Goal: Learn about a topic

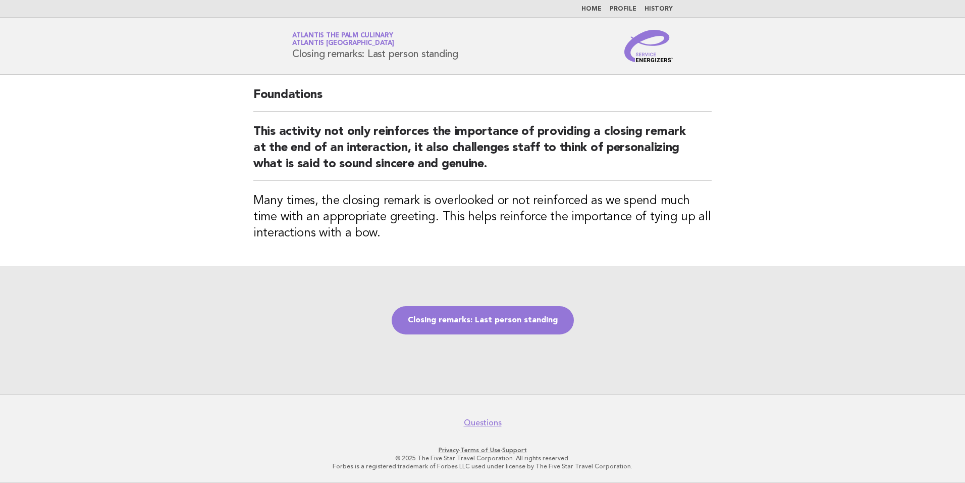
click at [598, 10] on link "Home" at bounding box center [592, 9] width 20 height 6
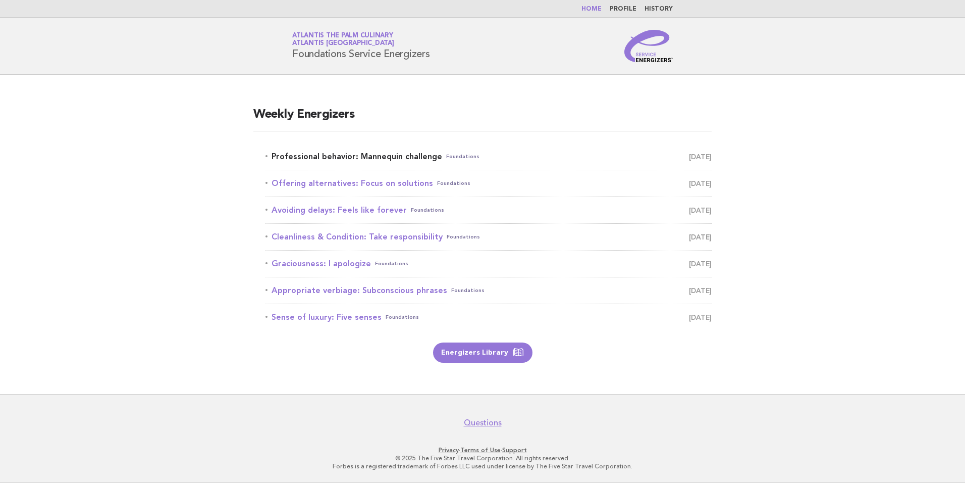
click at [374, 159] on link "Professional behavior: Mannequin challenge Foundations [DATE]" at bounding box center [489, 156] width 446 height 14
click at [397, 158] on link "Professional behavior: Mannequin challenge Foundations [DATE]" at bounding box center [489, 156] width 446 height 14
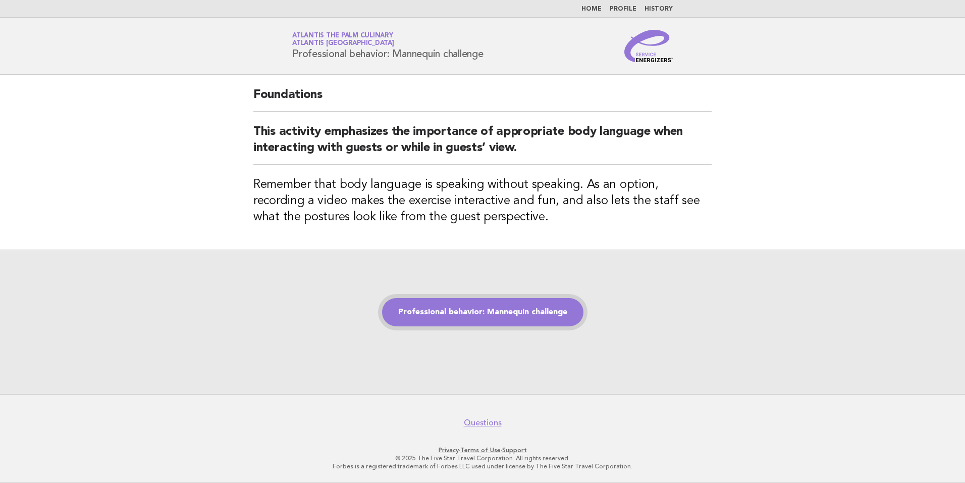
click at [498, 321] on link "Professional behavior: Mannequin challenge" at bounding box center [482, 312] width 201 height 28
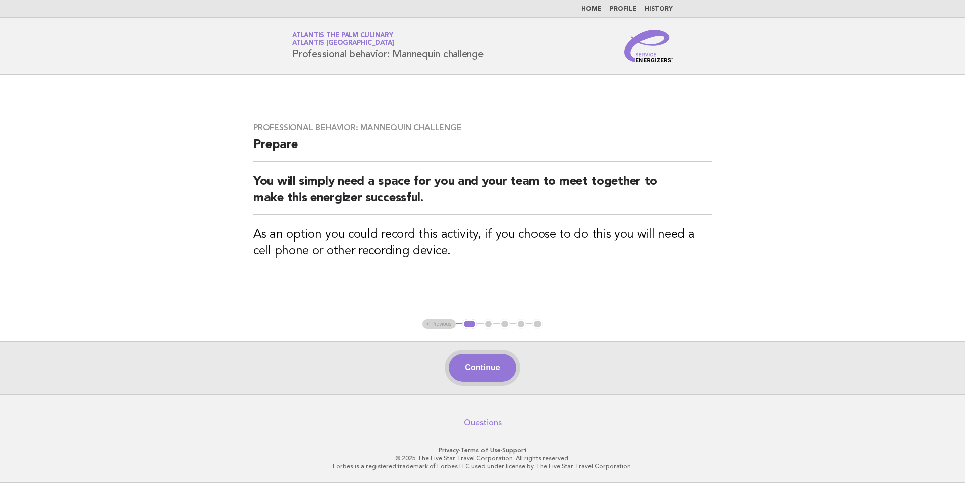
click at [486, 360] on button "Continue" at bounding box center [482, 367] width 67 height 28
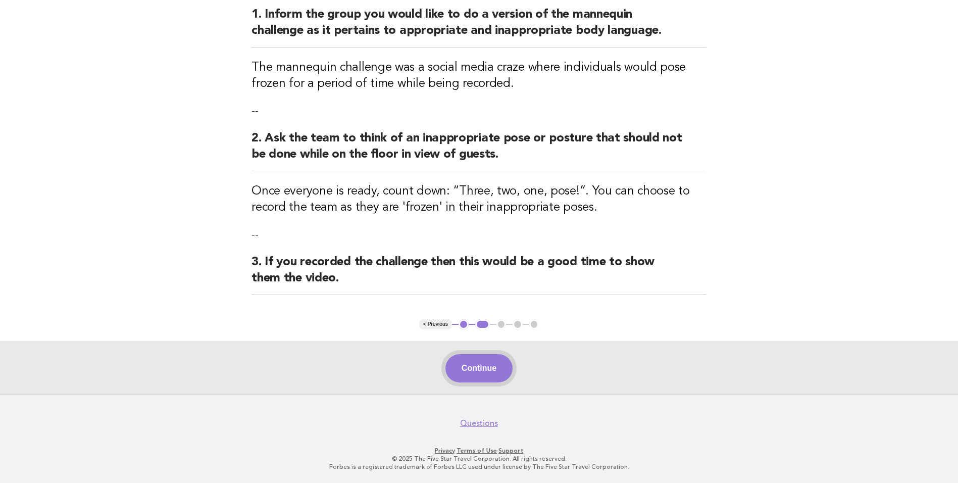
click at [473, 360] on button "Continue" at bounding box center [478, 368] width 67 height 28
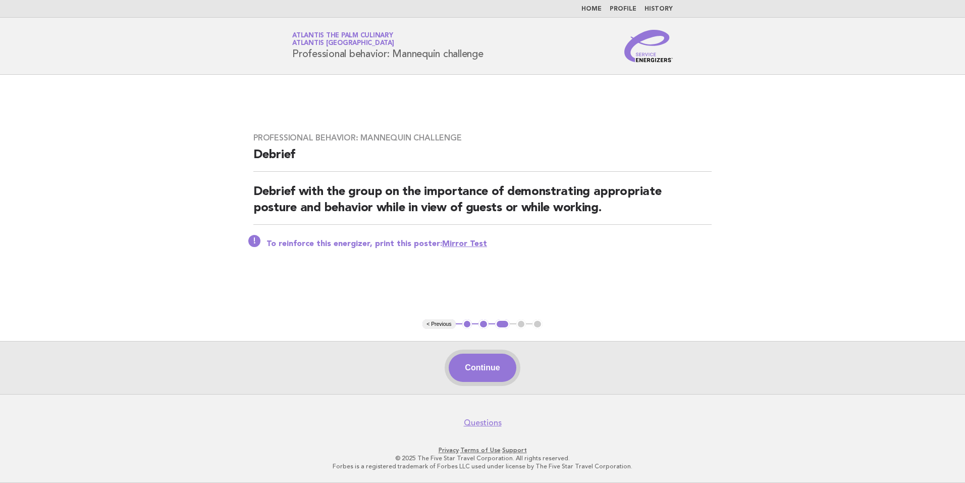
click at [471, 372] on button "Continue" at bounding box center [482, 367] width 67 height 28
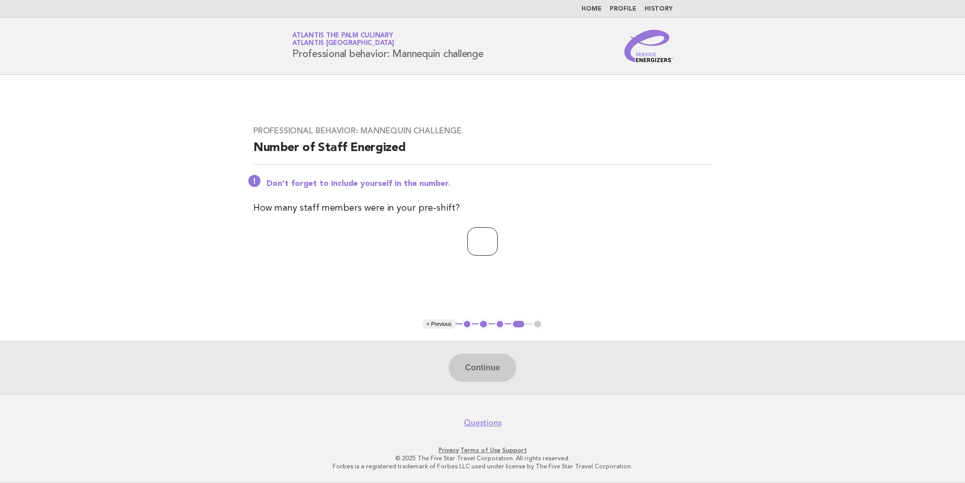
click at [468, 244] on input "number" at bounding box center [483, 241] width 30 height 28
type input "**"
click at [476, 377] on button "Continue" at bounding box center [482, 367] width 67 height 28
